Goal: Transaction & Acquisition: Purchase product/service

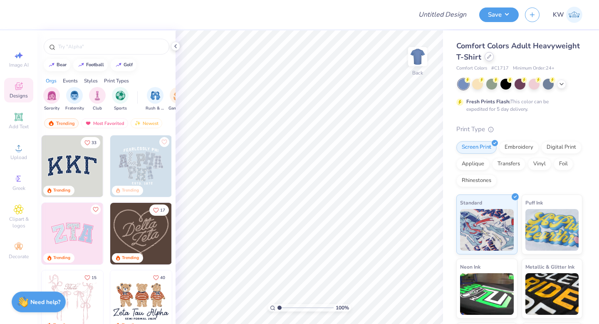
click at [489, 57] on icon at bounding box center [489, 57] width 4 height 4
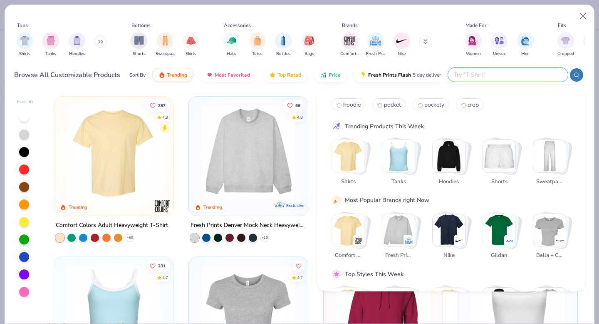
click at [515, 75] on input "text" at bounding box center [507, 75] width 109 height 10
type input "basketball"
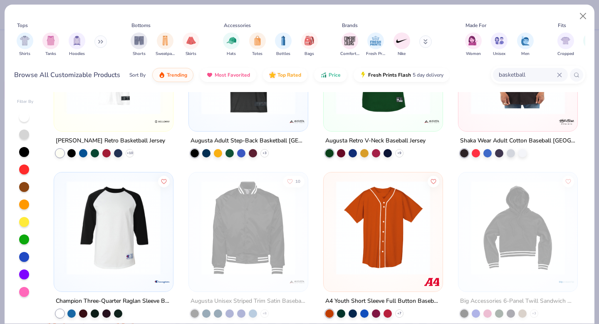
scroll to position [9, 0]
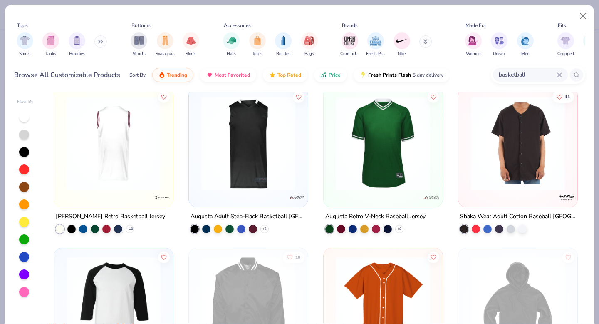
click at [117, 163] on img at bounding box center [113, 143] width 102 height 94
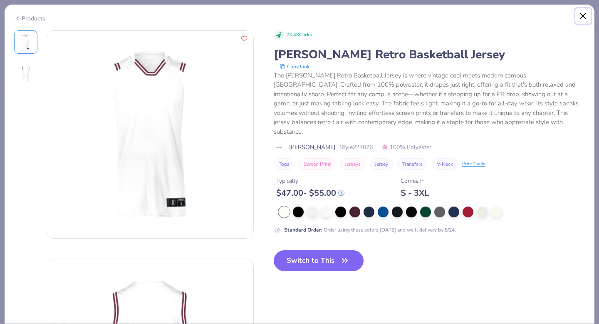
click at [582, 17] on button "Close" at bounding box center [584, 16] width 16 height 16
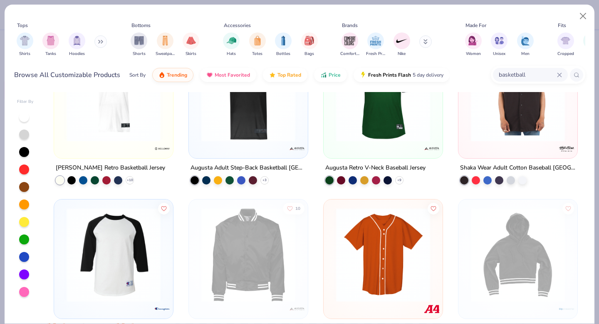
scroll to position [72, 0]
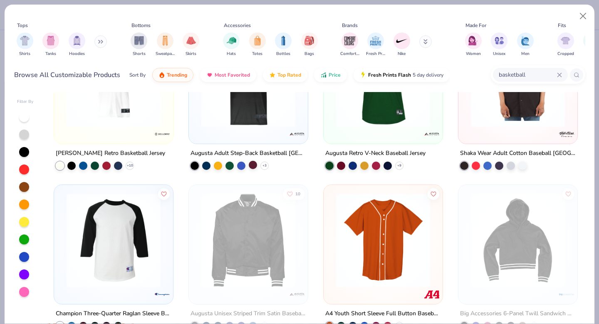
click at [254, 166] on div at bounding box center [253, 165] width 8 height 8
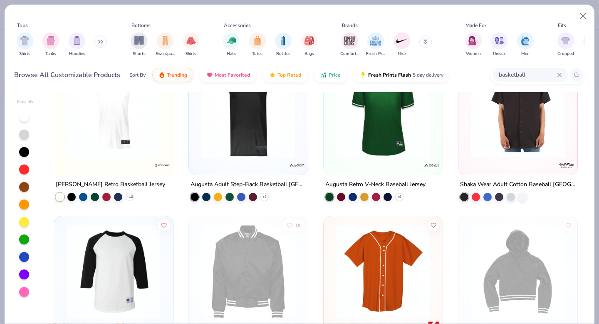
scroll to position [0, 0]
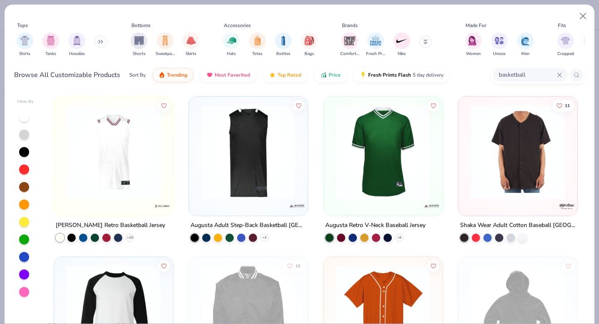
click at [138, 181] on img at bounding box center [113, 152] width 102 height 94
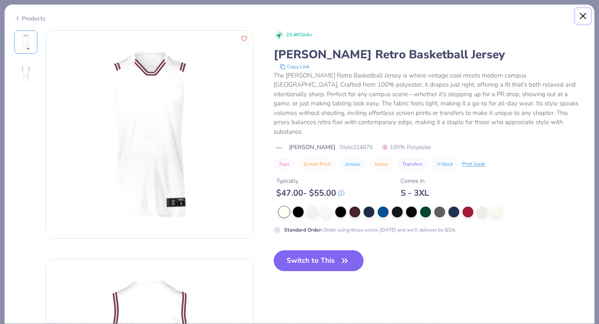
click at [583, 15] on button "Close" at bounding box center [584, 16] width 16 height 16
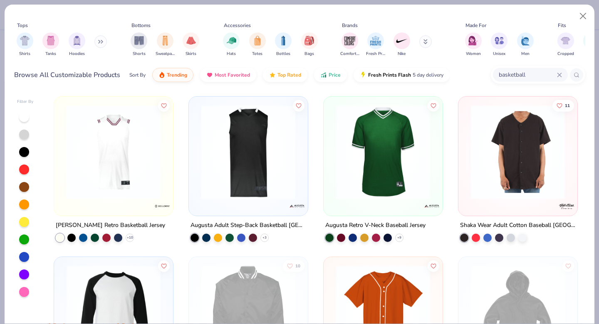
click at [261, 141] on img at bounding box center [248, 152] width 102 height 94
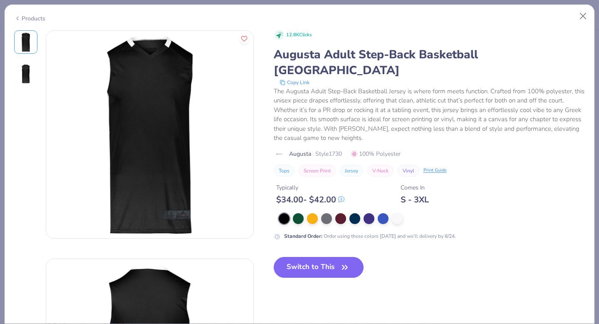
click at [23, 74] on img at bounding box center [26, 74] width 20 height 20
click at [581, 17] on button "Close" at bounding box center [584, 16] width 16 height 16
